Goal: Find specific page/section: Find specific page/section

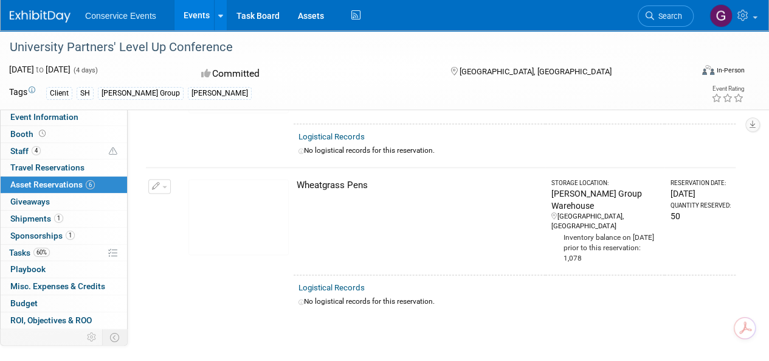
click at [39, 181] on span "Asset Reservations 6" at bounding box center [52, 184] width 85 height 10
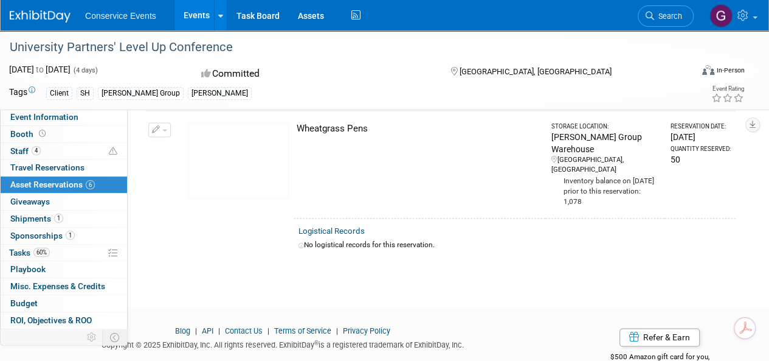
scroll to position [482, 0]
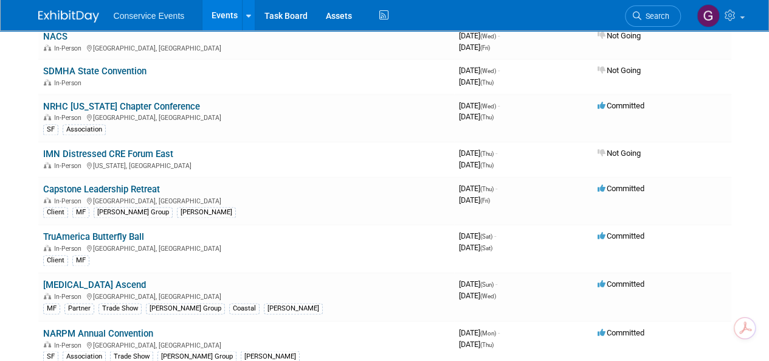
scroll to position [912, 0]
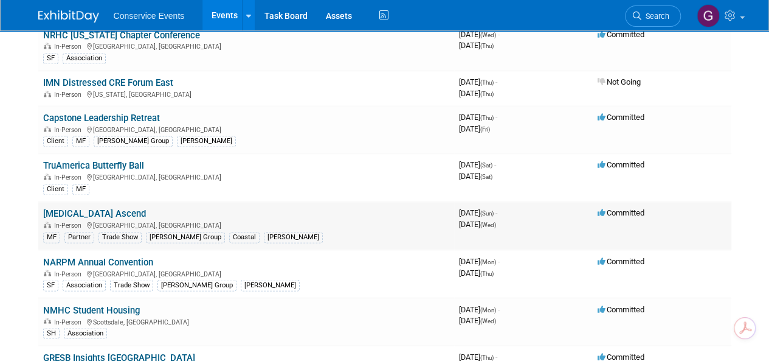
click at [52, 208] on link "[MEDICAL_DATA] Ascend" at bounding box center [94, 213] width 103 height 11
click at [116, 112] on link "Capstone Leadership Retreat" at bounding box center [101, 117] width 117 height 11
click at [344, 17] on link "Assets" at bounding box center [339, 15] width 44 height 30
click at [95, 112] on link "Capstone Leadership Retreat" at bounding box center [101, 117] width 117 height 11
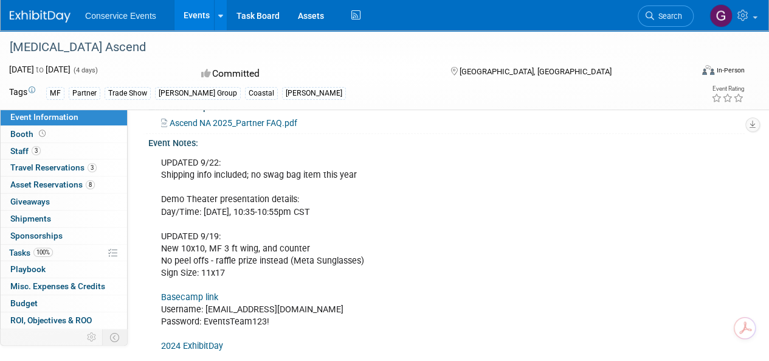
scroll to position [365, 0]
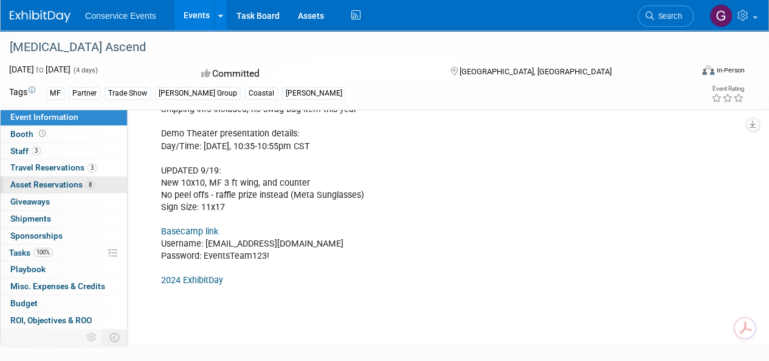
click at [49, 182] on span "Asset Reservations 8" at bounding box center [52, 184] width 85 height 10
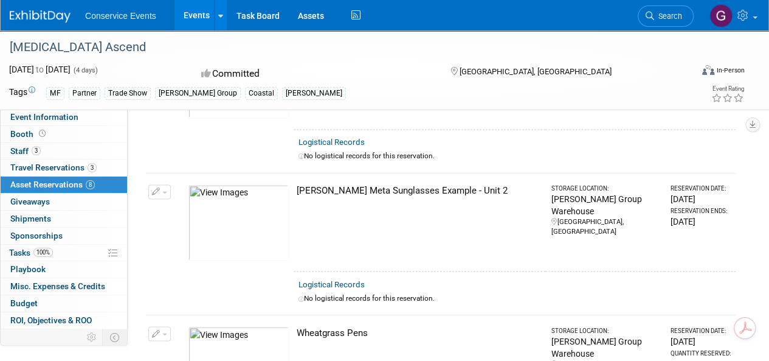
scroll to position [713, 0]
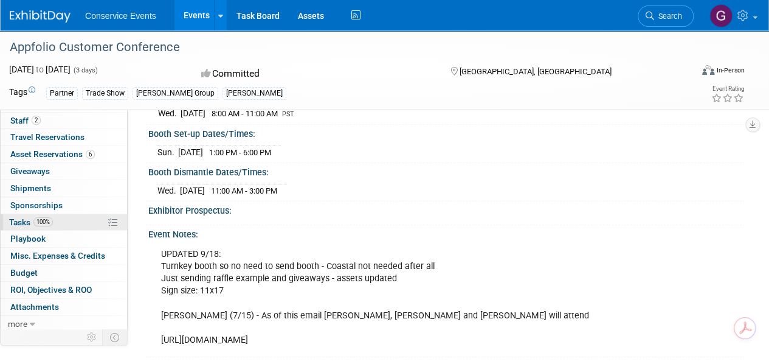
scroll to position [61, 0]
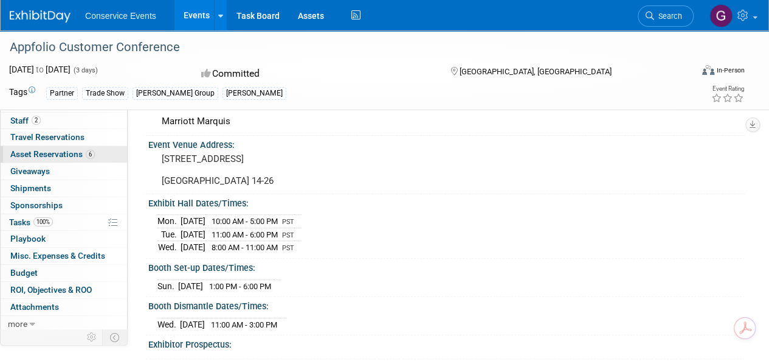
click at [50, 156] on span "Asset Reservations 6" at bounding box center [52, 154] width 85 height 10
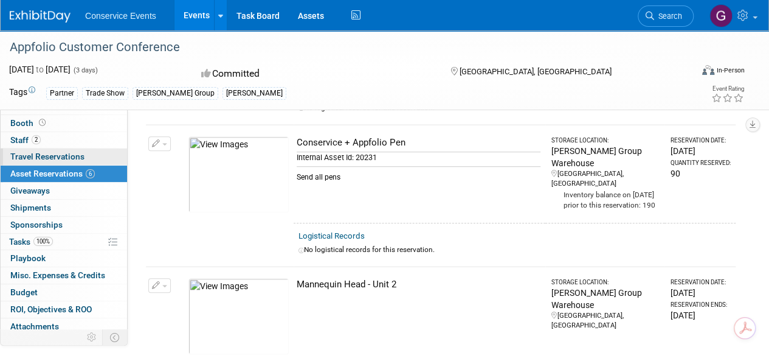
scroll to position [0, 0]
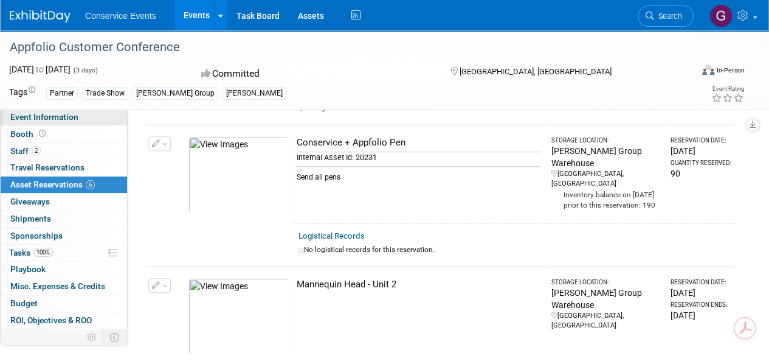
click at [30, 110] on link "Event Information" at bounding box center [64, 117] width 126 height 16
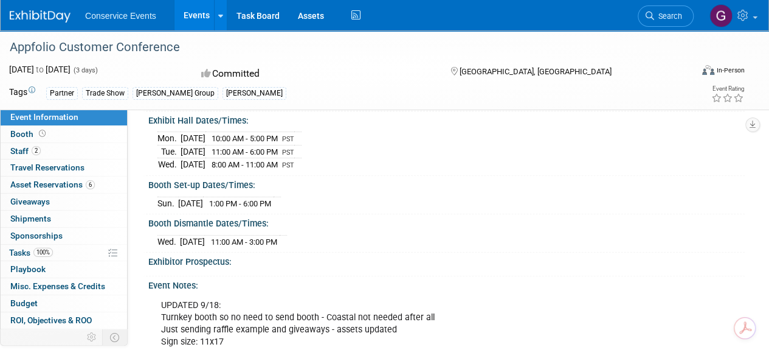
scroll to position [243, 0]
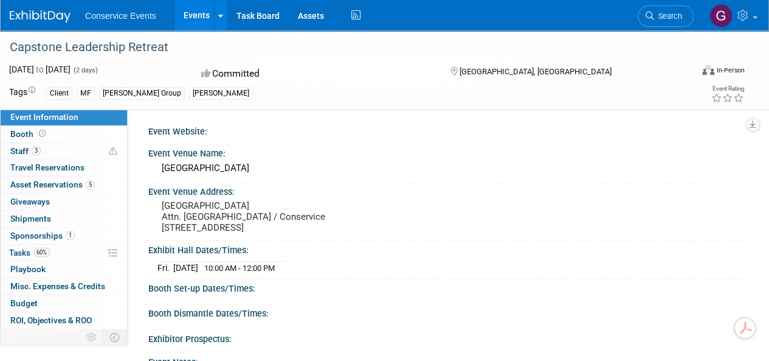
scroll to position [61, 0]
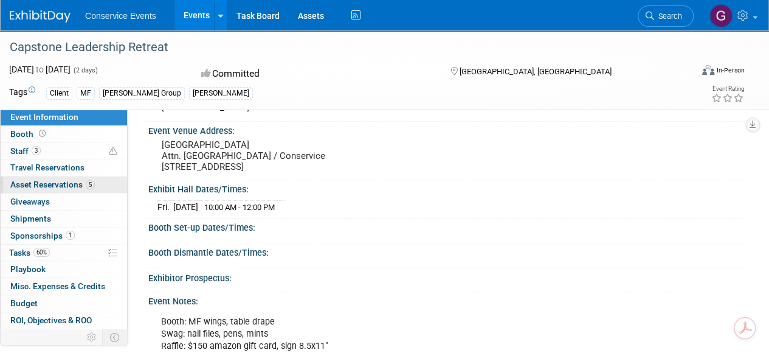
click at [41, 184] on span "Asset Reservations 5" at bounding box center [52, 184] width 85 height 10
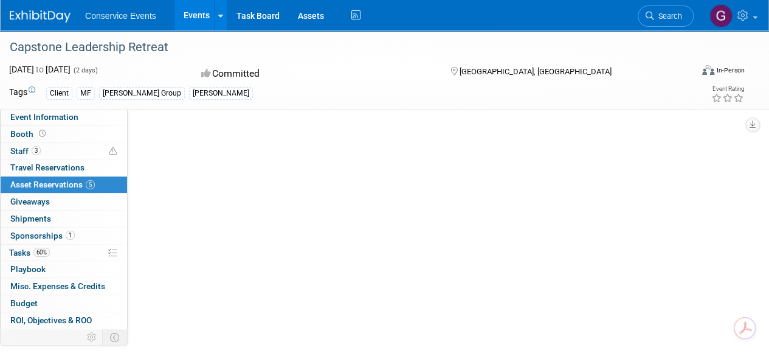
scroll to position [0, 0]
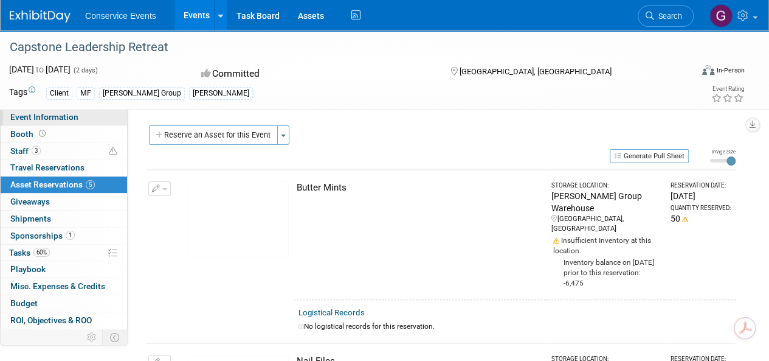
click at [45, 116] on span "Event Information" at bounding box center [44, 117] width 68 height 10
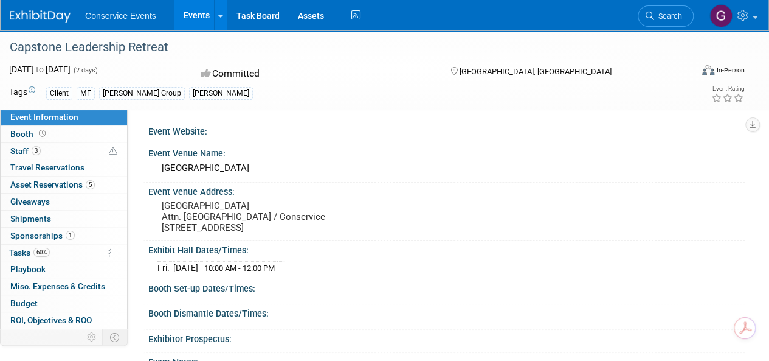
click at [61, 118] on span "Event Information" at bounding box center [44, 117] width 68 height 10
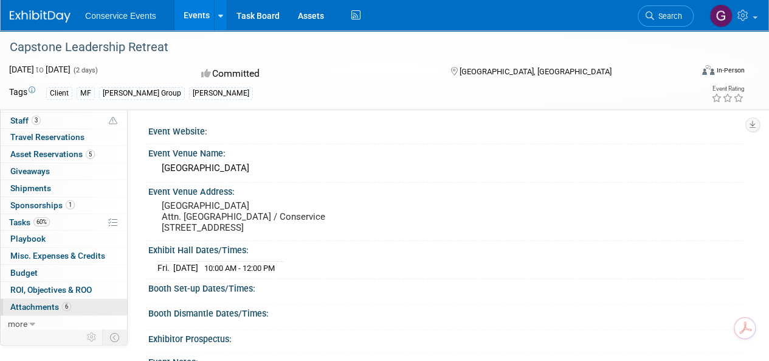
click at [35, 305] on span "Attachments 6" at bounding box center [40, 307] width 61 height 10
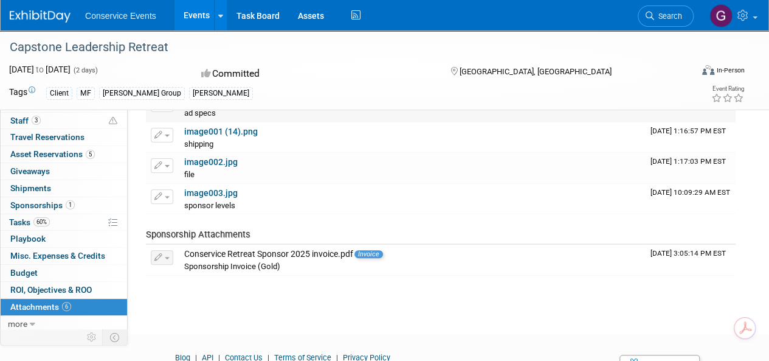
scroll to position [61, 0]
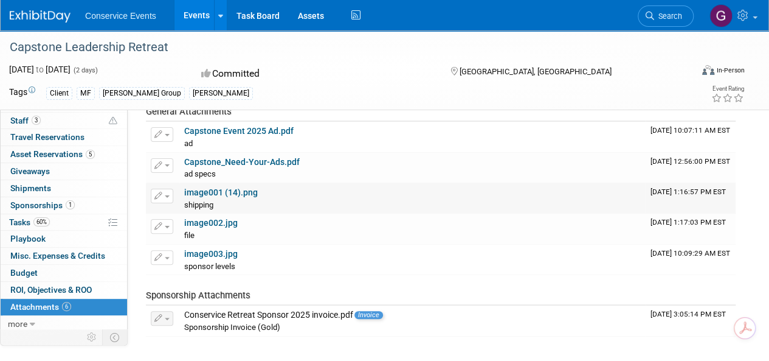
click at [187, 192] on link "image001 (14).png" at bounding box center [221, 192] width 74 height 10
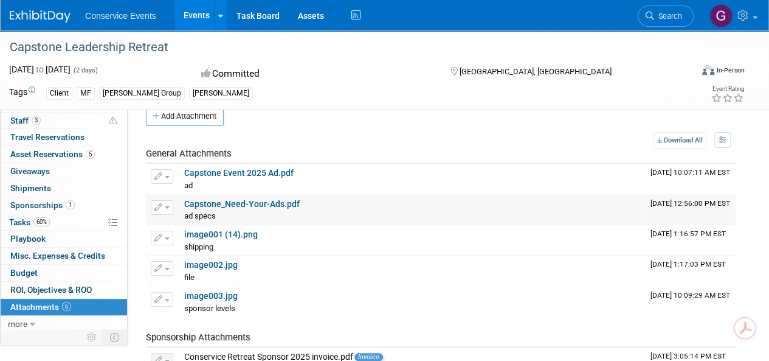
scroll to position [0, 0]
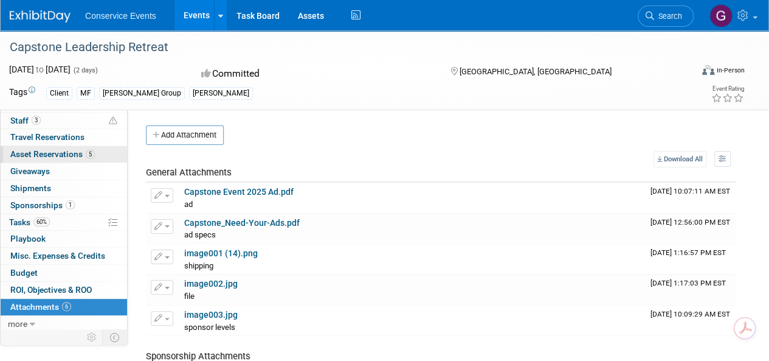
click at [40, 154] on span "Asset Reservations 5" at bounding box center [52, 154] width 85 height 10
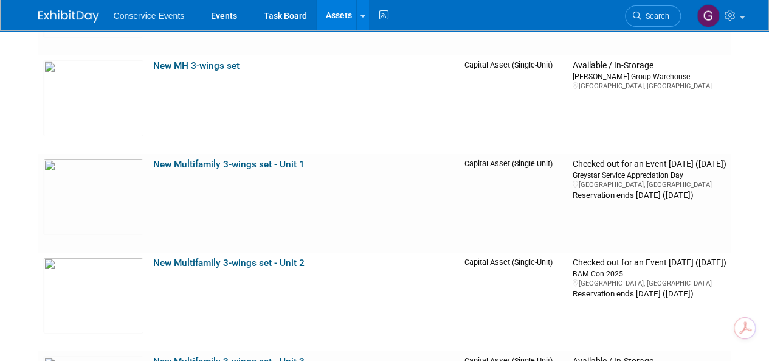
scroll to position [13497, 0]
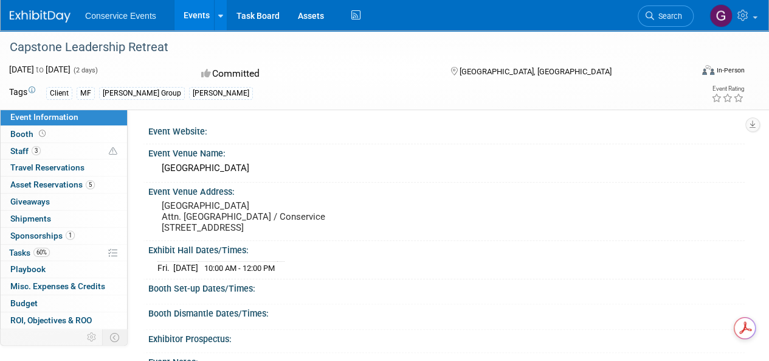
drag, startPoint x: 170, startPoint y: 49, endPoint x: 10, endPoint y: 46, distance: 160.5
click at [10, 46] on div "Capstone Leadership Retreat" at bounding box center [343, 47] width 677 height 22
copy div "Capstone Leadership Retreat"
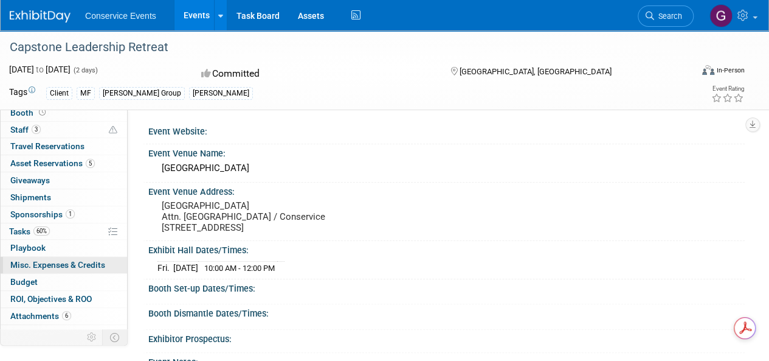
scroll to position [30, 0]
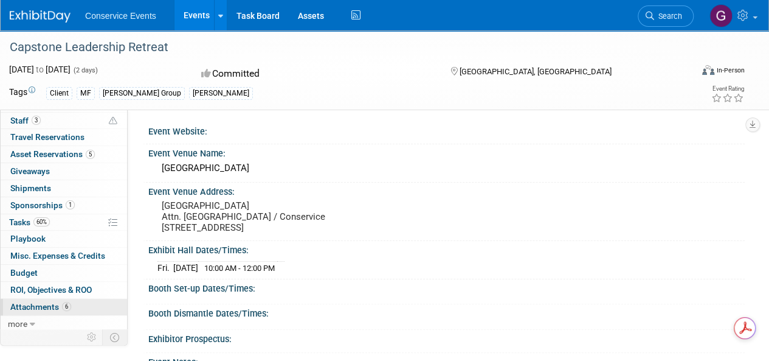
click at [47, 302] on span "Attachments 6" at bounding box center [40, 307] width 61 height 10
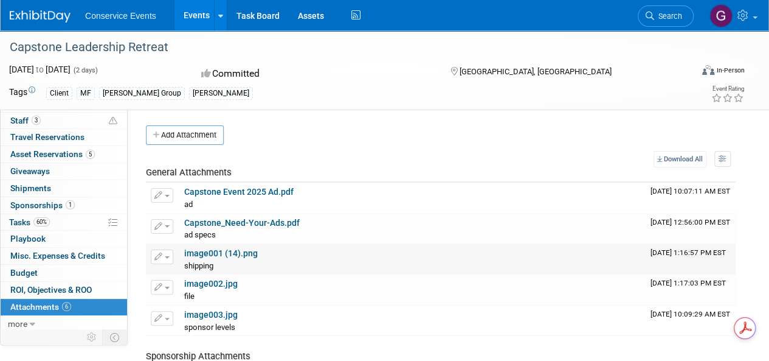
click at [203, 251] on link "image001 (14).png" at bounding box center [221, 253] width 74 height 10
